Goal: Task Accomplishment & Management: Complete application form

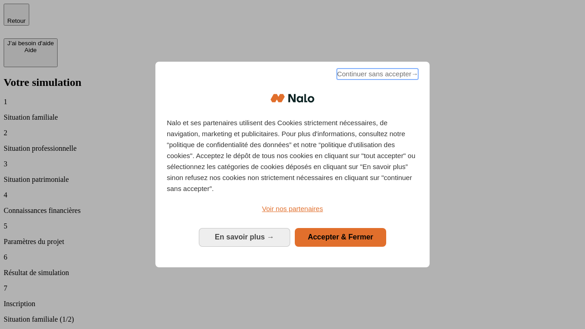
click at [376, 75] on span "Continuer sans accepter →" at bounding box center [377, 74] width 81 height 11
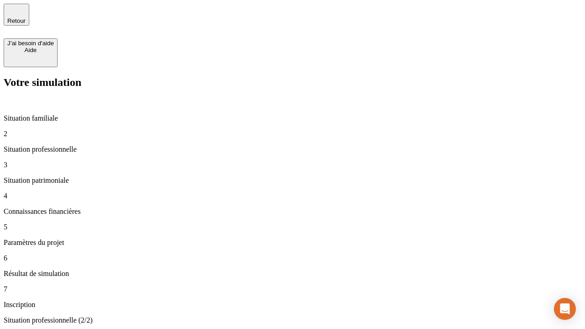
type input "30 000"
type input "1 000"
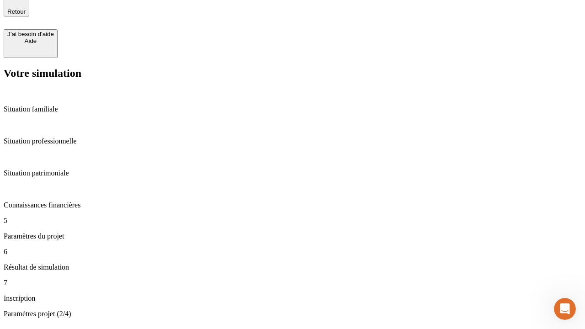
type input "65"
type input "5 000"
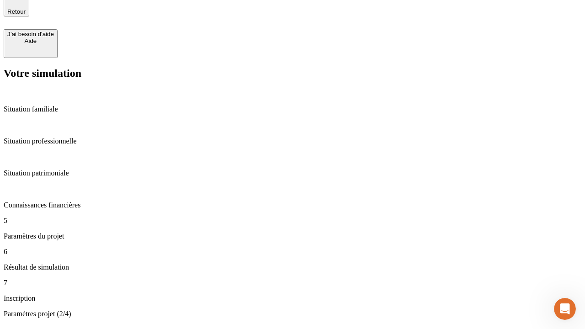
type input "640"
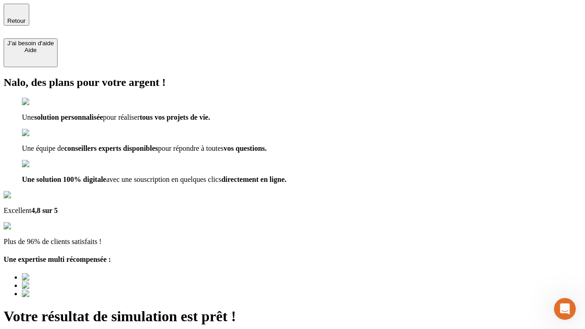
type input "[EMAIL_ADDRESS][DOMAIN_NAME]"
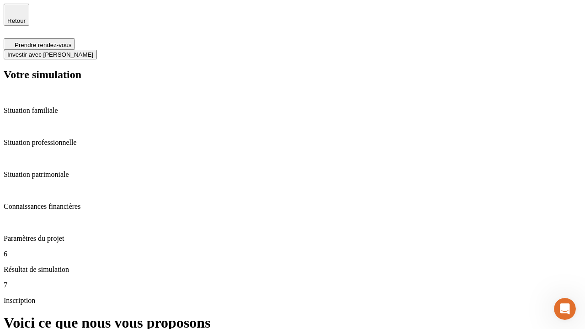
click at [93, 51] on span "Investir avec [PERSON_NAME]" at bounding box center [50, 54] width 86 height 7
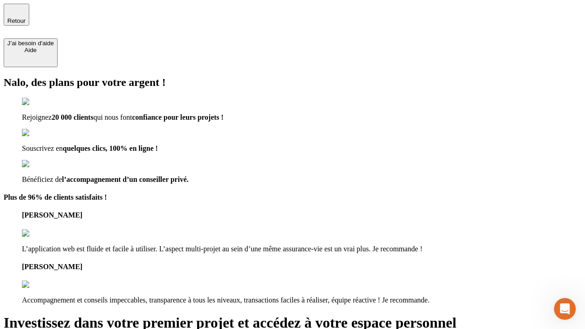
type input "[PERSON_NAME][EMAIL_ADDRESS][DOMAIN_NAME]"
